Goal: Task Accomplishment & Management: Use online tool/utility

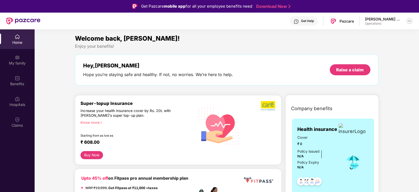
click at [409, 21] on img at bounding box center [410, 21] width 4 height 4
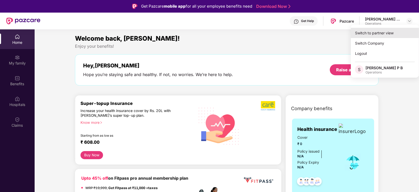
click at [391, 35] on div "Switch to partner view" at bounding box center [385, 33] width 68 height 10
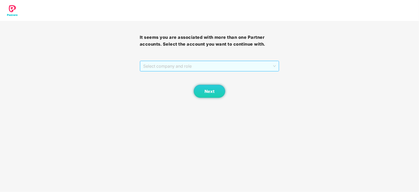
click at [190, 65] on span "Select company and role" at bounding box center [209, 66] width 133 height 10
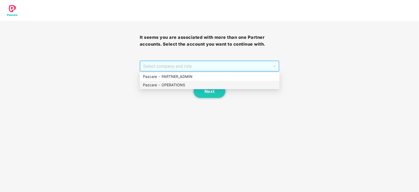
click at [173, 88] on div "Pazcare - OPERATIONS" at bounding box center [210, 85] width 140 height 8
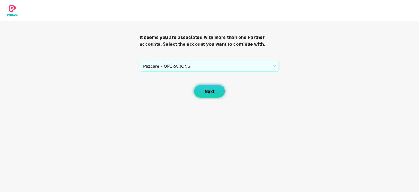
click at [222, 92] on button "Next" at bounding box center [209, 91] width 31 height 13
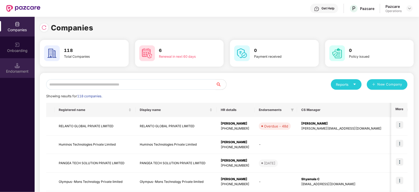
click at [12, 68] on div "Endorsement" at bounding box center [17, 68] width 35 height 20
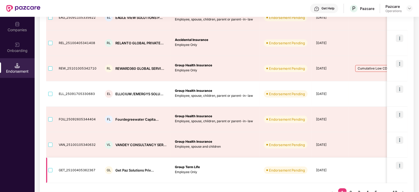
scroll to position [187, 0]
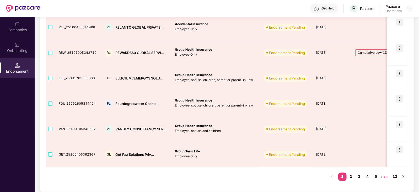
click at [350, 173] on link "2" at bounding box center [351, 177] width 8 height 8
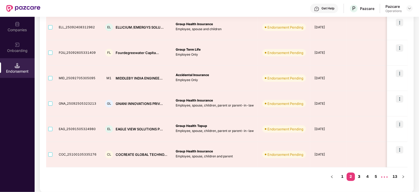
click at [359, 178] on link "3" at bounding box center [359, 177] width 8 height 8
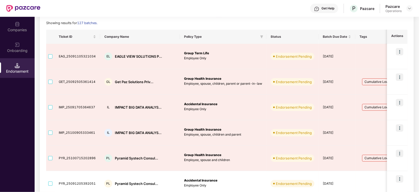
scroll to position [23, 0]
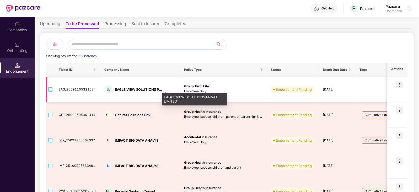
click at [125, 91] on div "EAGLE VIEW SOLUTIONS P..." at bounding box center [138, 89] width 47 height 5
click at [125, 89] on div "EAGLE VIEW SOLUTIONS P..." at bounding box center [138, 89] width 47 height 5
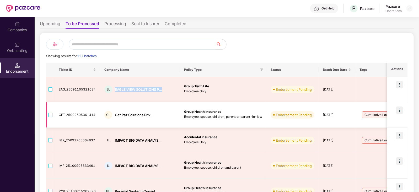
copy div "EAGLE VIEW SOLUTIONS P..."
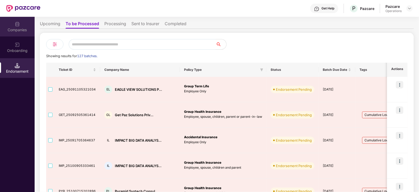
click at [13, 29] on div "Companies" at bounding box center [17, 29] width 35 height 5
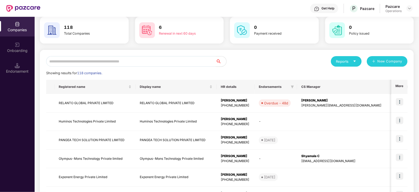
scroll to position [0, 0]
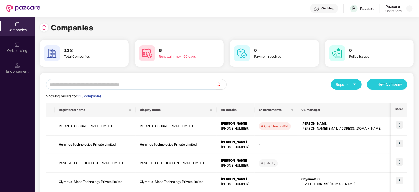
click at [82, 82] on input "text" at bounding box center [131, 84] width 170 height 10
paste input "**********"
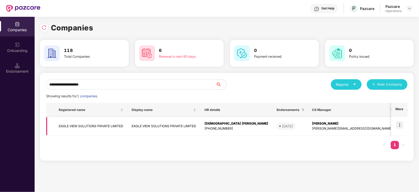
type input "**********"
click at [401, 125] on img at bounding box center [399, 124] width 7 height 7
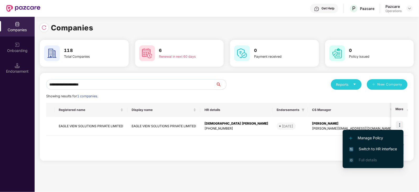
click at [390, 147] on span "Switch to HR interface" at bounding box center [373, 149] width 48 height 6
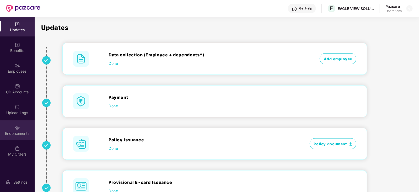
click at [30, 133] on div "Endorsements" at bounding box center [17, 133] width 35 height 5
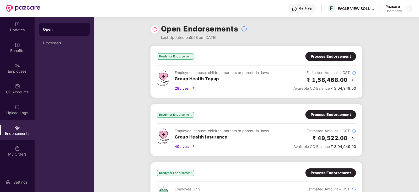
click at [319, 56] on div "Process Endorsement" at bounding box center [331, 57] width 40 height 6
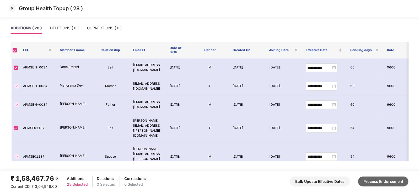
click at [378, 180] on button "Process Endorsement" at bounding box center [383, 182] width 50 height 10
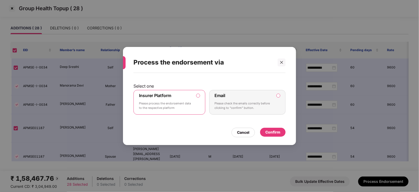
click at [271, 136] on div "Confirm" at bounding box center [272, 132] width 25 height 9
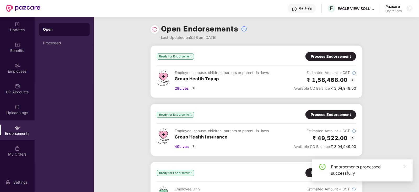
click at [322, 60] on div "Ready for Endorsement Process Endorsement Employee, spouse, children, parents o…" at bounding box center [256, 71] width 199 height 39
click at [322, 59] on div "Process Endorsement" at bounding box center [331, 57] width 40 height 6
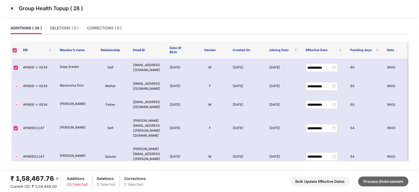
click at [394, 180] on button "Process Endorsement" at bounding box center [383, 182] width 50 height 10
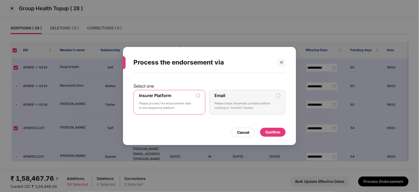
click at [278, 128] on div "Confirm" at bounding box center [272, 132] width 25 height 9
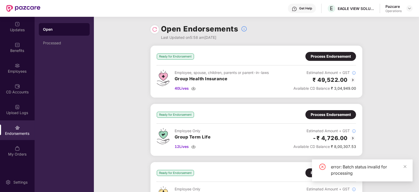
click at [321, 53] on div "Process Endorsement" at bounding box center [331, 56] width 51 height 9
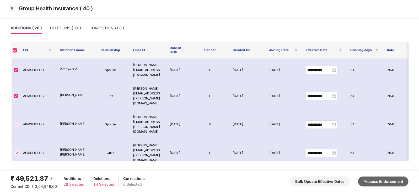
click at [384, 180] on button "Process Endorsement" at bounding box center [383, 182] width 50 height 10
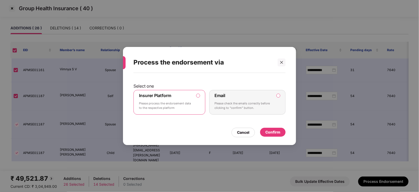
click at [270, 134] on div "Confirm" at bounding box center [272, 132] width 15 height 6
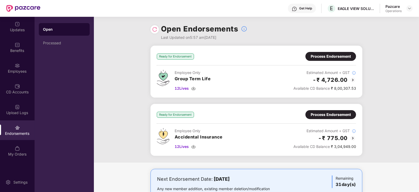
click at [323, 54] on div "Process Endorsement" at bounding box center [331, 57] width 40 height 6
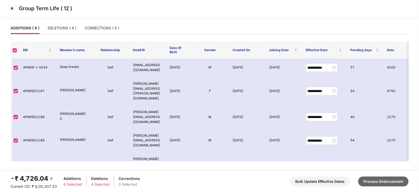
click at [369, 182] on button "Process Endorsement" at bounding box center [383, 182] width 50 height 10
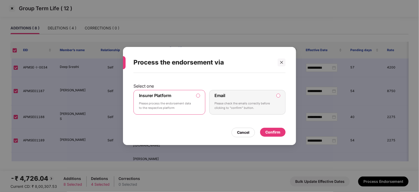
click at [269, 131] on div "Confirm" at bounding box center [272, 132] width 15 height 6
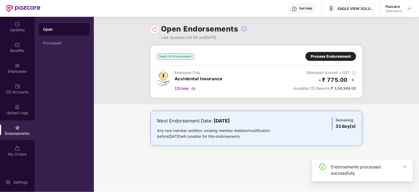
click at [327, 58] on div "Process Endorsement" at bounding box center [331, 57] width 40 height 6
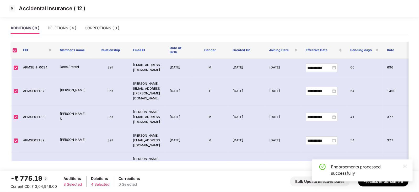
click at [407, 167] on div "Endorsements processed successfully" at bounding box center [362, 170] width 101 height 22
click at [407, 167] on icon "close" at bounding box center [405, 167] width 4 height 4
click at [392, 187] on div "-₹ 775.19 Current CD: ₹ 3,04,949.00 Additions 8 Selected Deletions 4 Selected C…" at bounding box center [209, 182] width 398 height 16
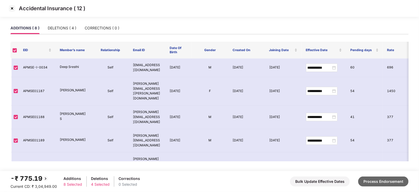
click at [388, 180] on button "Process Endorsement" at bounding box center [383, 182] width 50 height 10
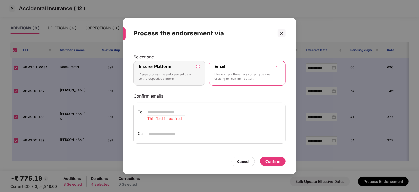
click at [198, 64] on label "Insurer Platform Please process the endorsement data to the respective platform" at bounding box center [170, 73] width 72 height 25
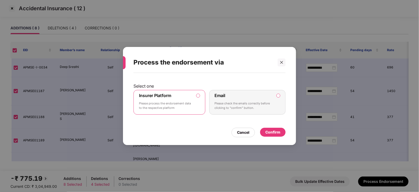
click at [275, 129] on div "Confirm" at bounding box center [272, 132] width 15 height 6
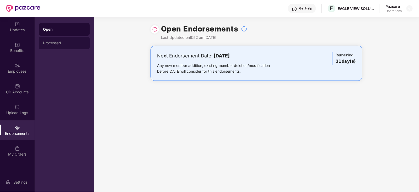
click at [50, 42] on div "Processed" at bounding box center [64, 43] width 42 height 4
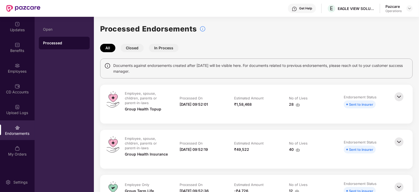
click at [296, 104] on img at bounding box center [298, 105] width 4 height 4
click at [297, 151] on img at bounding box center [298, 150] width 4 height 4
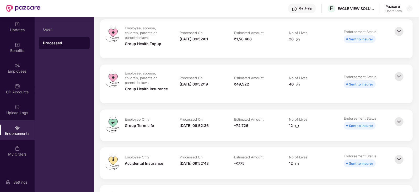
click at [295, 125] on img at bounding box center [297, 126] width 4 height 4
click at [296, 164] on img at bounding box center [297, 164] width 4 height 4
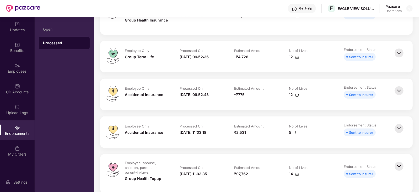
scroll to position [98, 0]
